Goal: Task Accomplishment & Management: Use online tool/utility

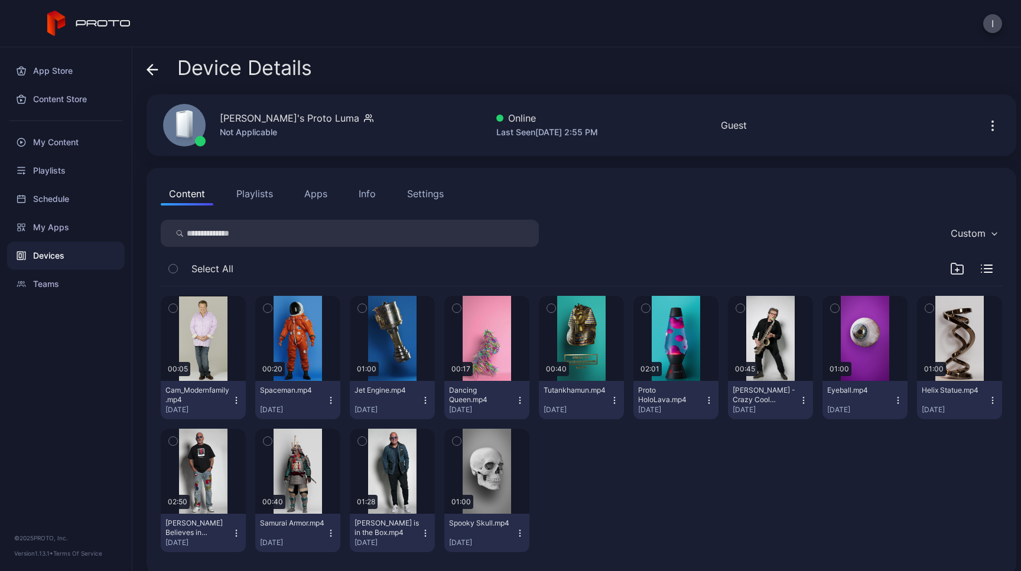
click at [323, 191] on button "Apps" at bounding box center [316, 194] width 40 height 24
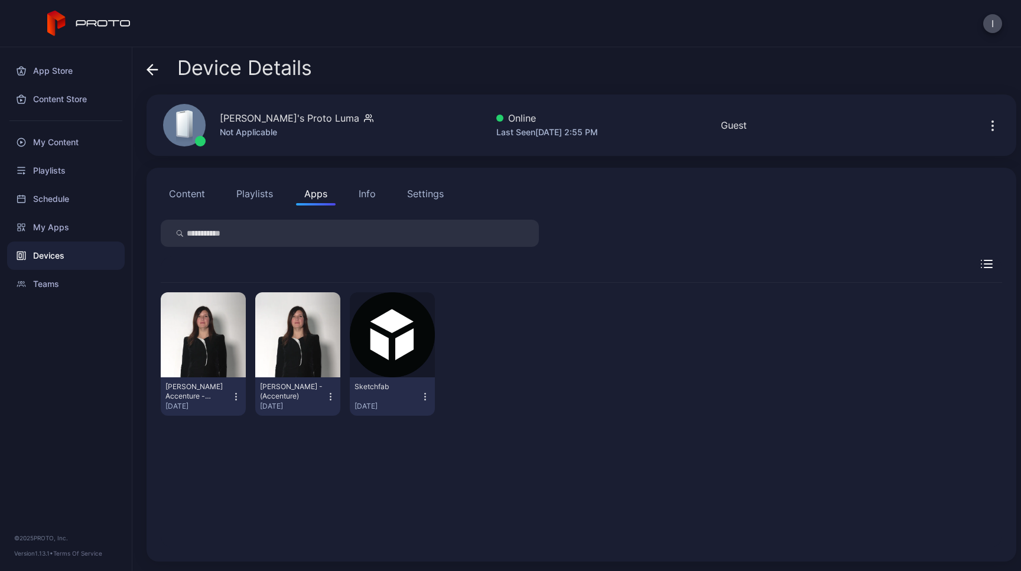
click at [433, 220] on input "search" at bounding box center [350, 233] width 378 height 27
click at [59, 70] on div "App Store" at bounding box center [66, 71] width 118 height 28
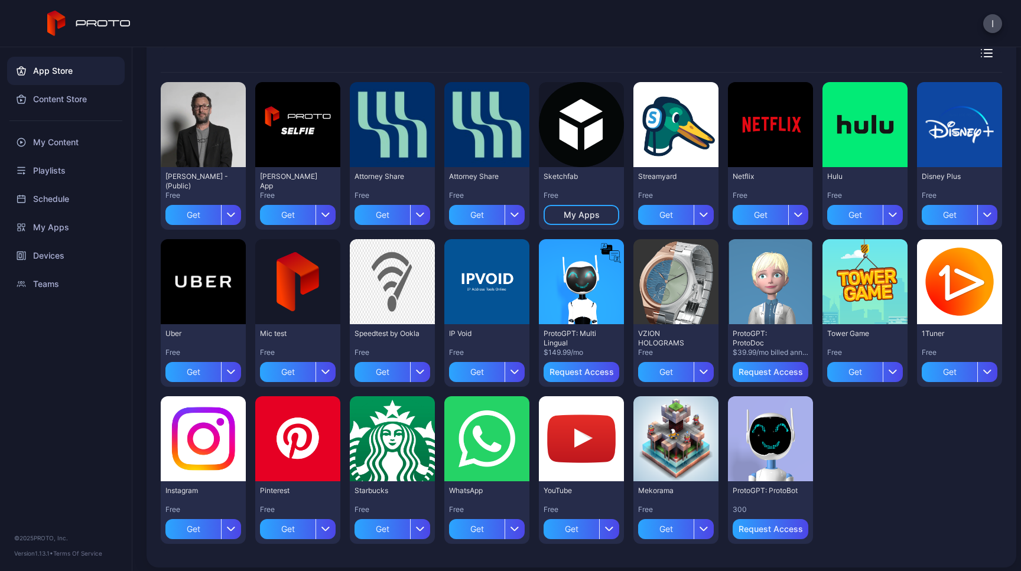
scroll to position [85, 0]
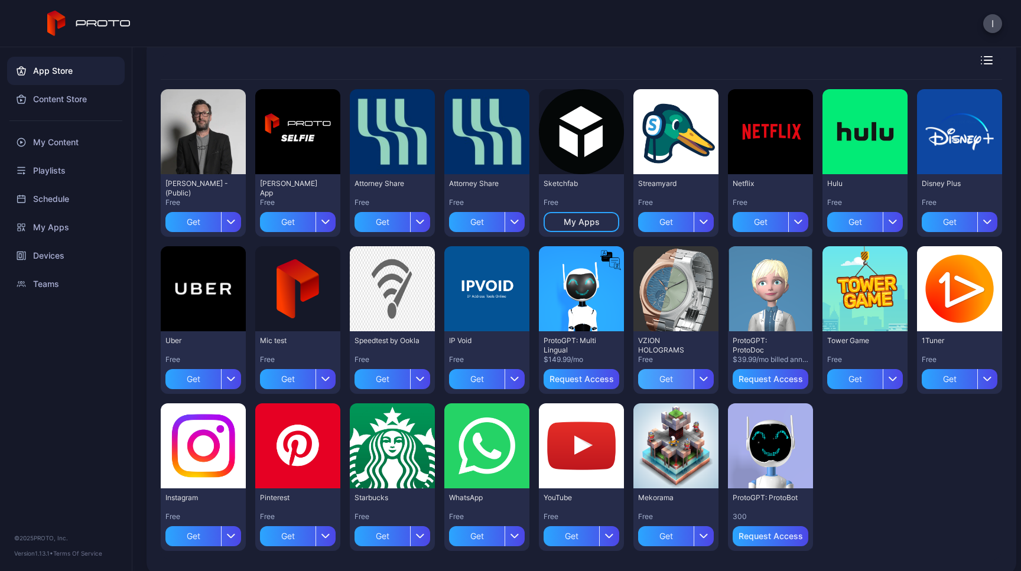
click at [694, 385] on div "Get" at bounding box center [666, 379] width 56 height 20
click at [714, 373] on div "button" at bounding box center [704, 379] width 20 height 20
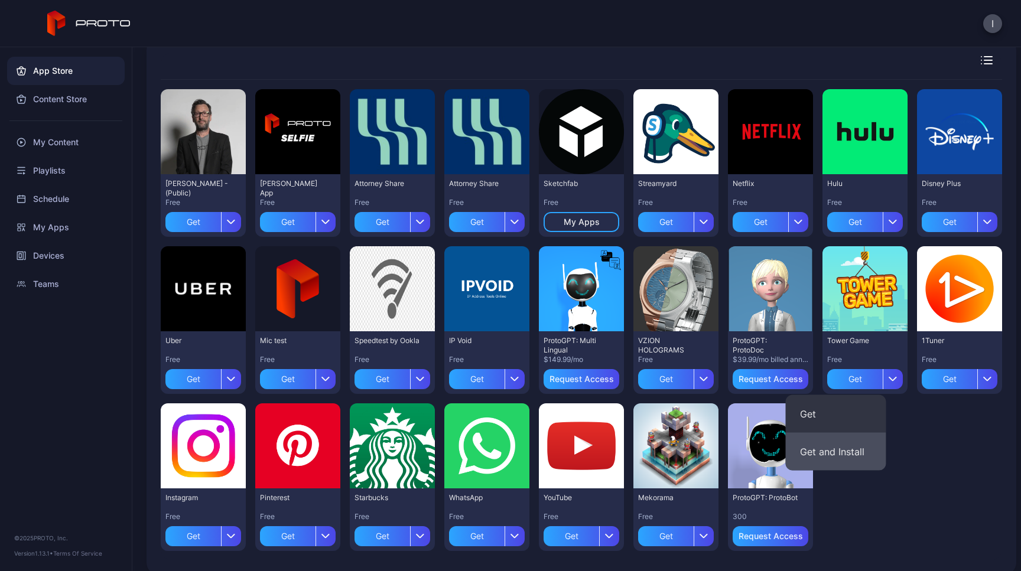
click at [862, 444] on button "Get and Install" at bounding box center [836, 452] width 100 height 38
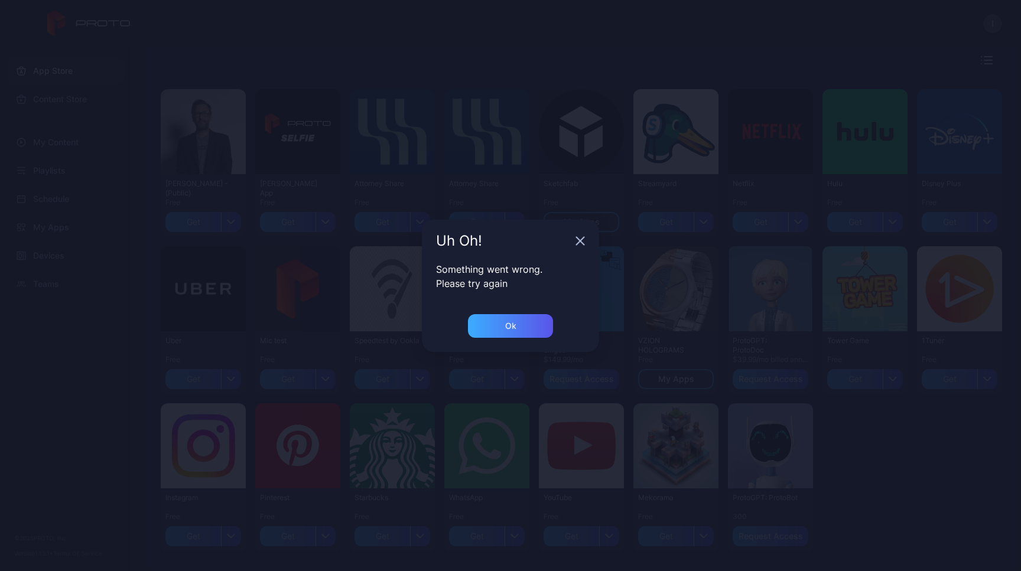
click at [525, 331] on div "Ok" at bounding box center [510, 326] width 85 height 24
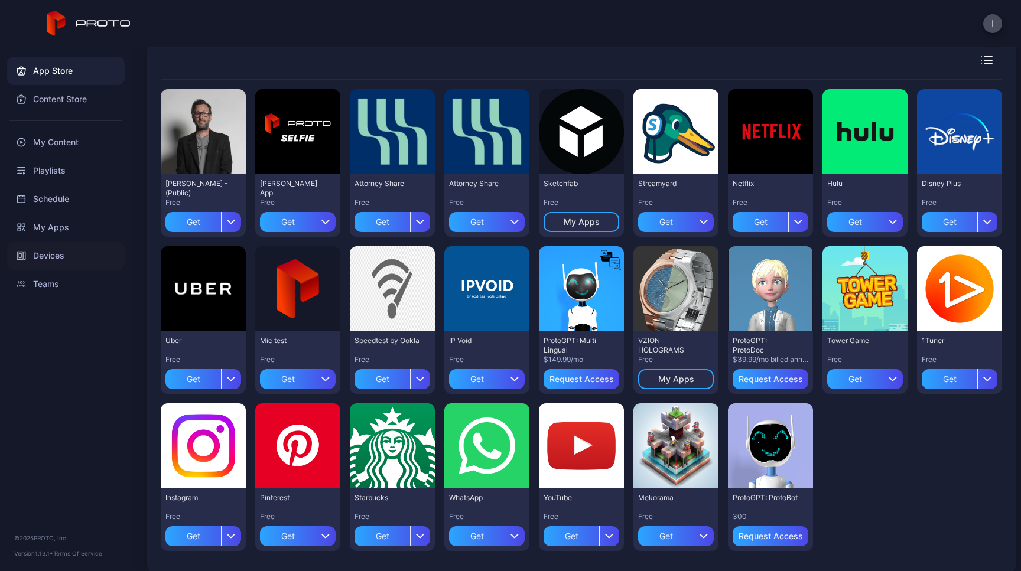
click at [95, 265] on div "Devices" at bounding box center [66, 256] width 118 height 28
